Goal: Information Seeking & Learning: Learn about a topic

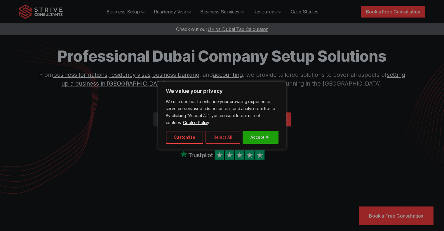
click at [216, 141] on button "Reject All" at bounding box center [222, 137] width 35 height 13
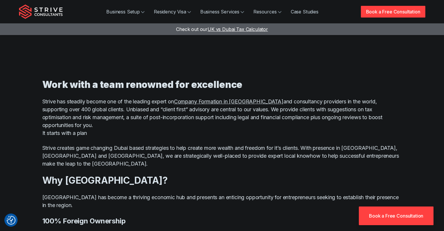
scroll to position [307, 0]
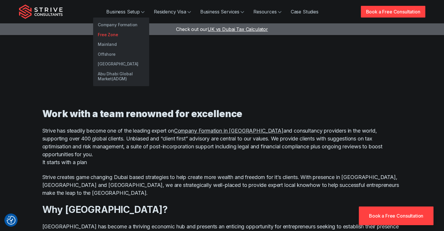
click at [114, 35] on link "Free Zone" at bounding box center [121, 35] width 56 height 10
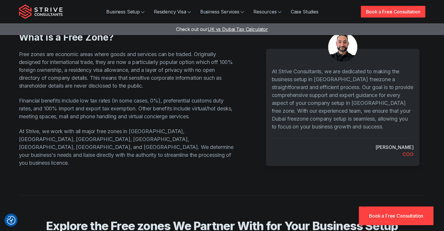
scroll to position [102, 0]
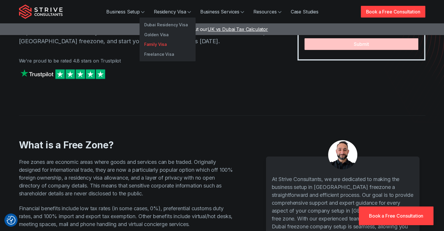
click at [163, 48] on link "Family Visa" at bounding box center [168, 44] width 56 height 10
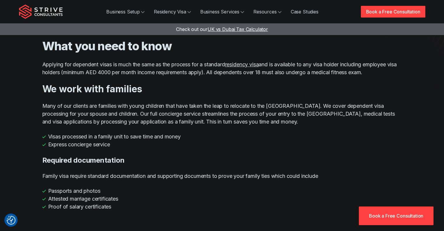
scroll to position [128, 0]
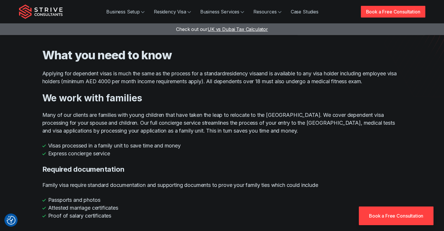
click at [255, 73] on link "residency visa" at bounding box center [242, 73] width 34 height 6
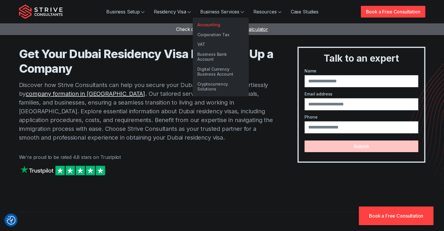
click at [215, 25] on link "Accounting" at bounding box center [221, 25] width 56 height 10
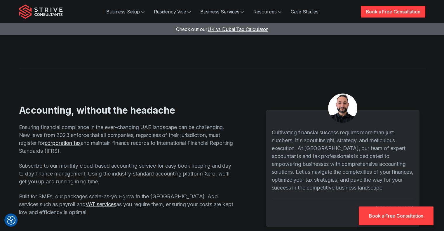
scroll to position [294, 0]
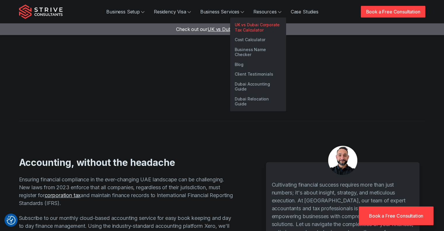
click at [260, 27] on link "UK vs Dubai Corporate Tax Calculator" at bounding box center [258, 27] width 56 height 15
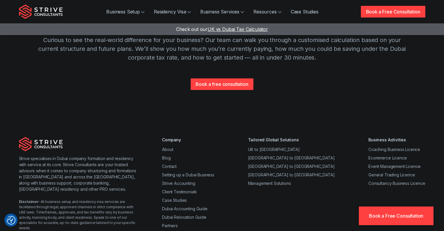
scroll to position [598, 0]
